Goal: Transaction & Acquisition: Purchase product/service

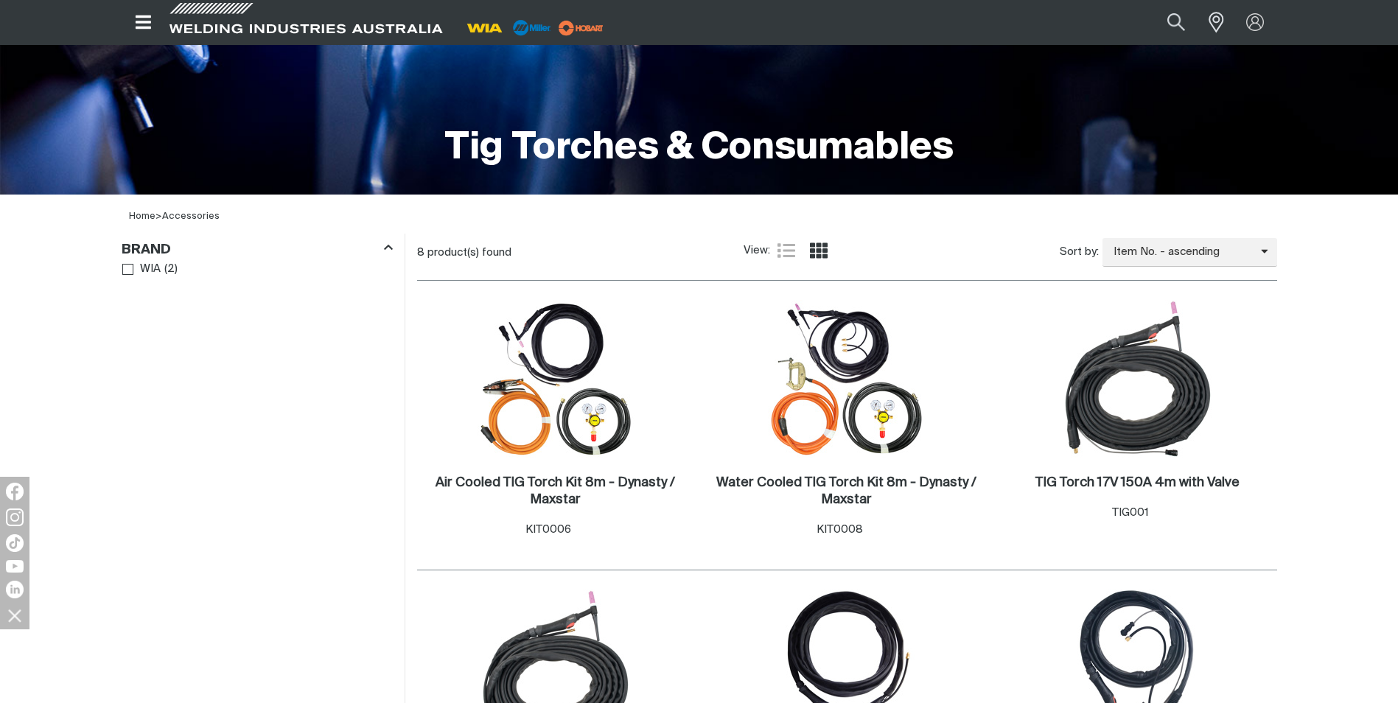
scroll to position [295, 0]
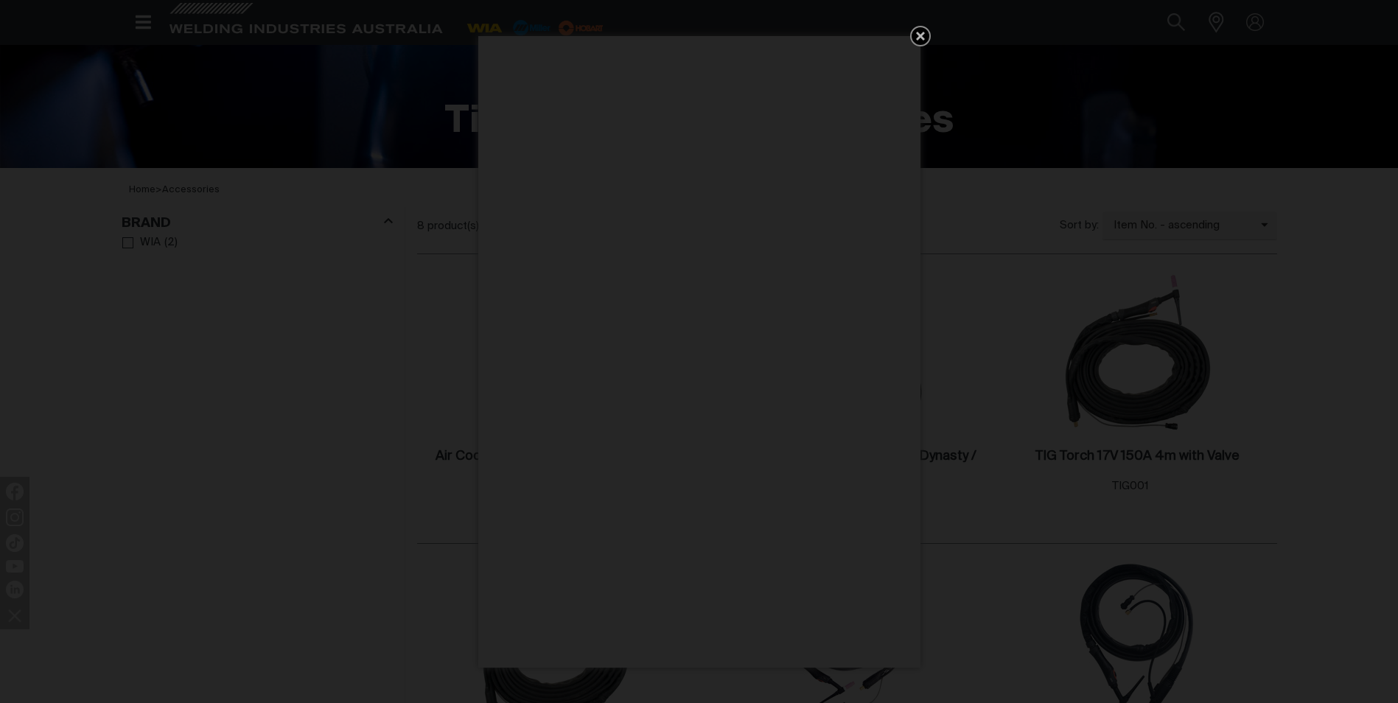
click at [917, 41] on icon "Get 5 WIA Welding Guides Free!" at bounding box center [921, 36] width 18 height 18
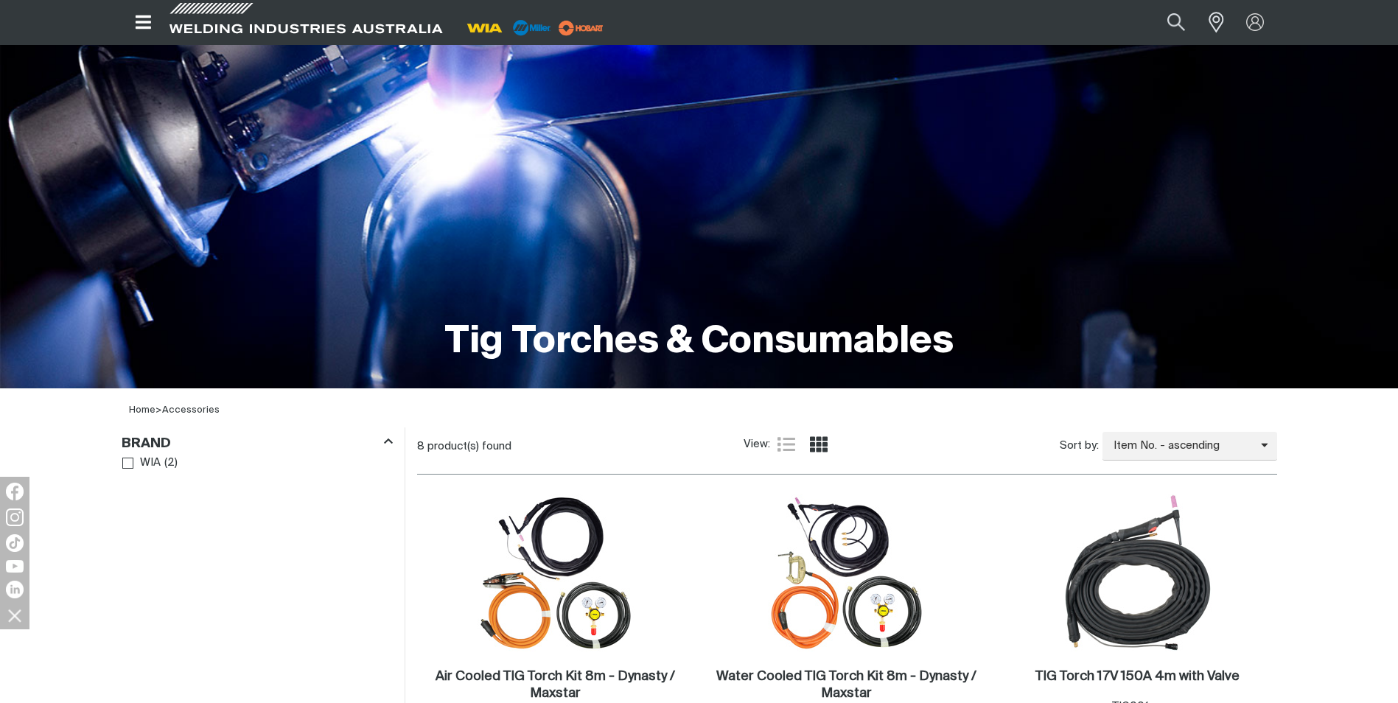
scroll to position [74, 0]
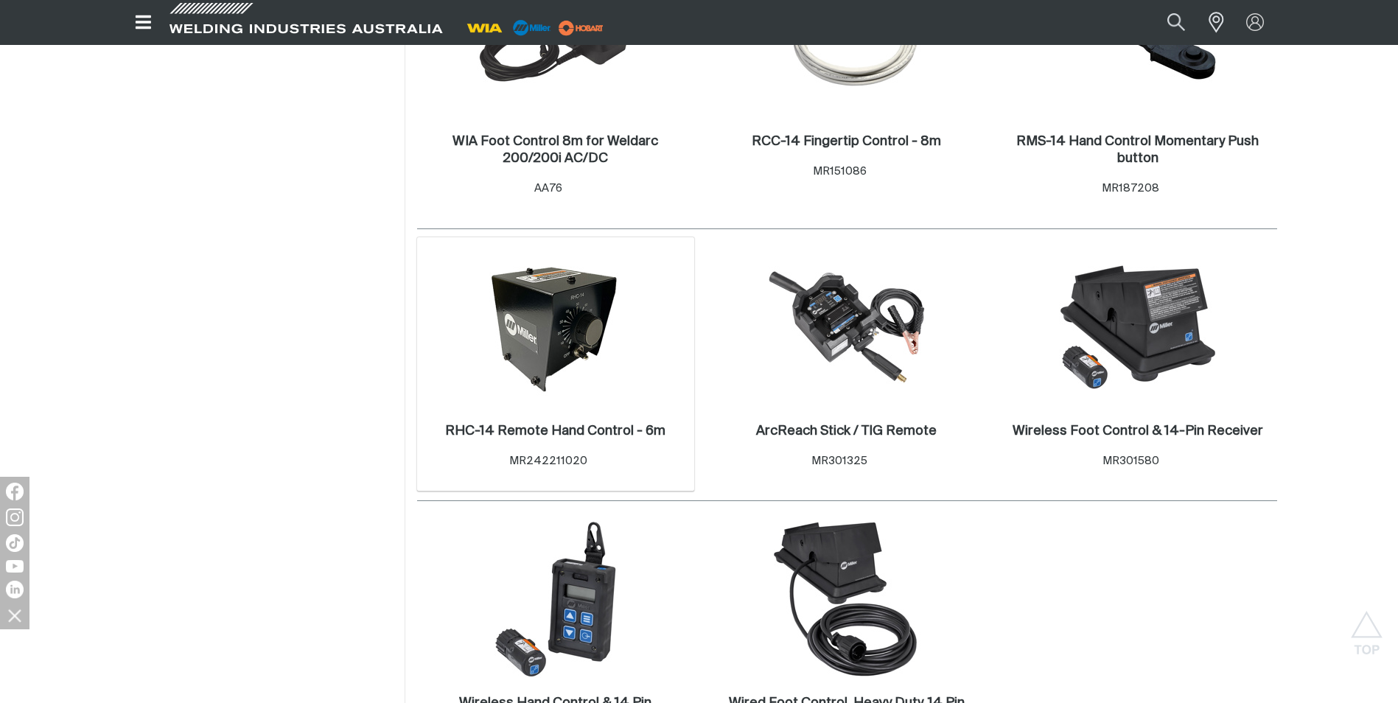
scroll to position [368, 0]
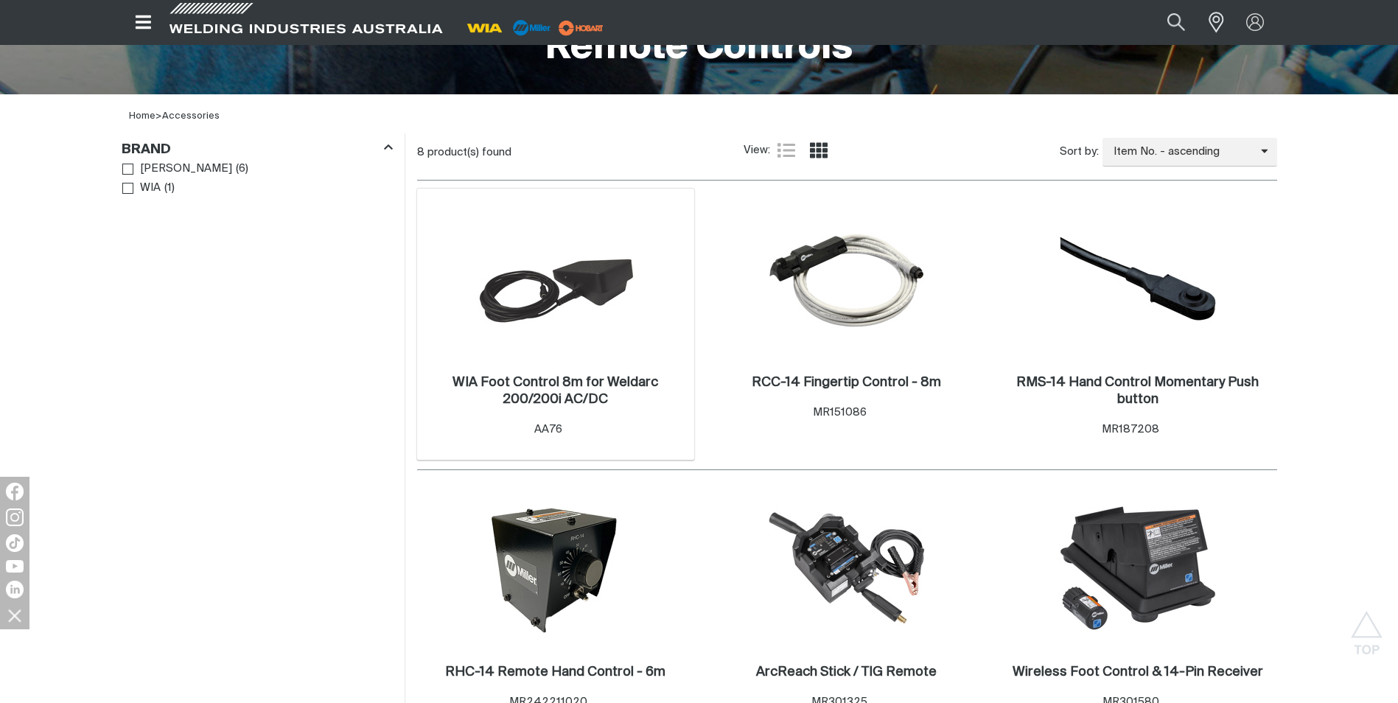
click at [580, 276] on img at bounding box center [556, 279] width 158 height 158
